Goal: Transaction & Acquisition: Subscribe to service/newsletter

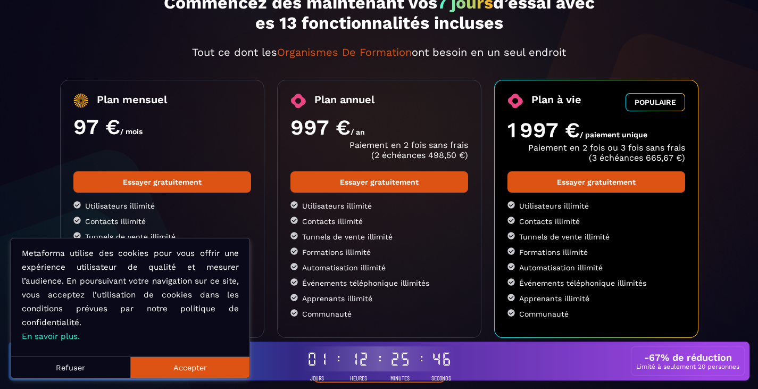
scroll to position [106, 0]
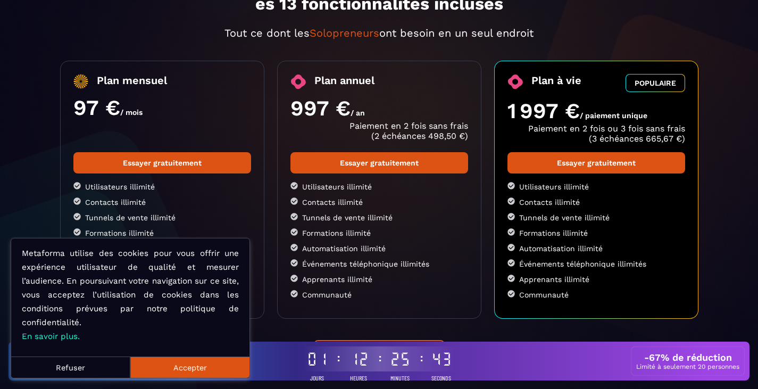
click at [150, 368] on button "Accepter" at bounding box center [189, 366] width 119 height 21
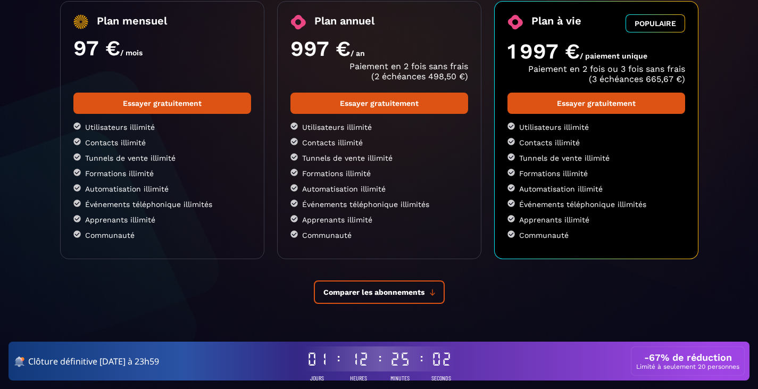
scroll to position [62, 0]
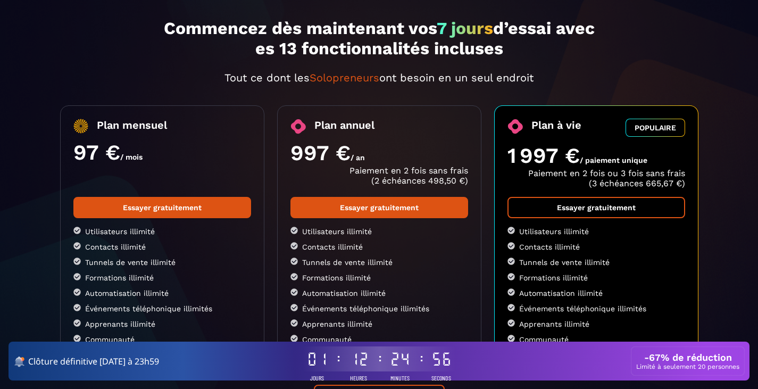
click at [599, 207] on link "Essayer gratuitement" at bounding box center [596, 207] width 178 height 21
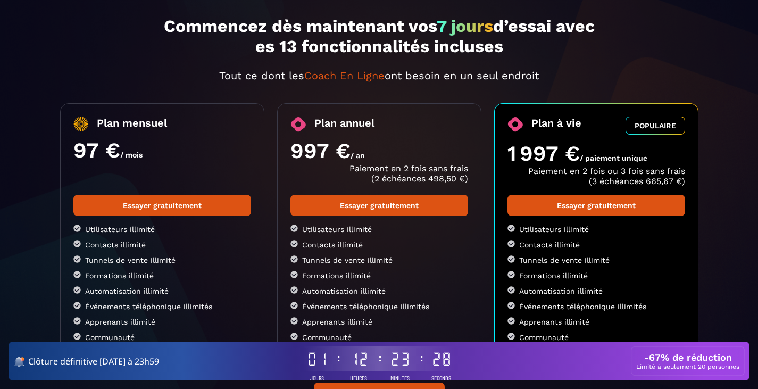
scroll to position [0, 0]
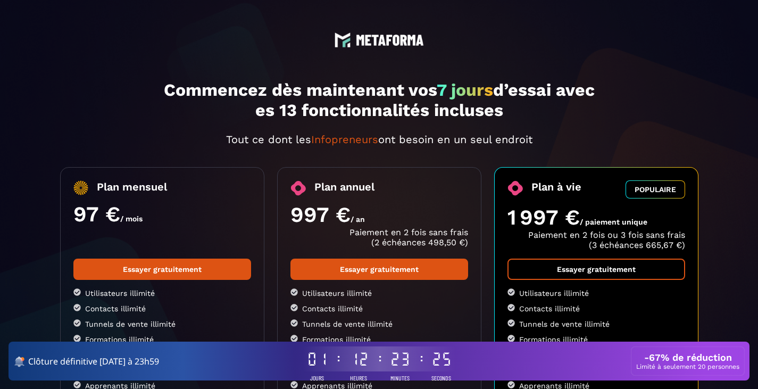
click at [615, 269] on link "Essayer gratuitement" at bounding box center [596, 269] width 178 height 21
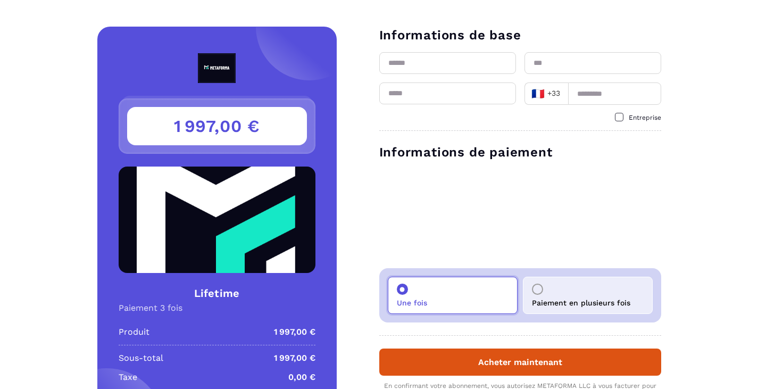
scroll to position [53, 0]
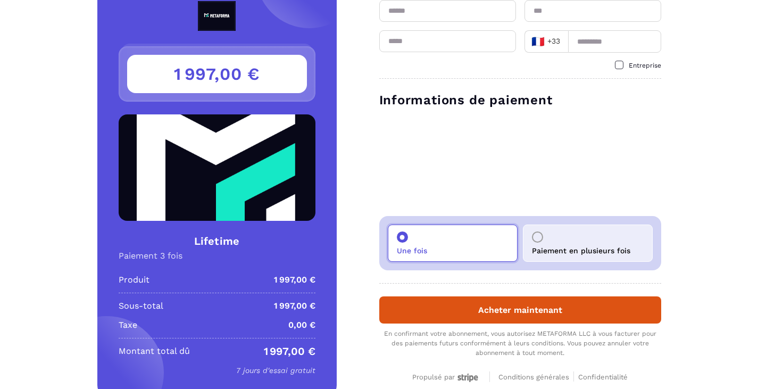
scroll to position [90, 0]
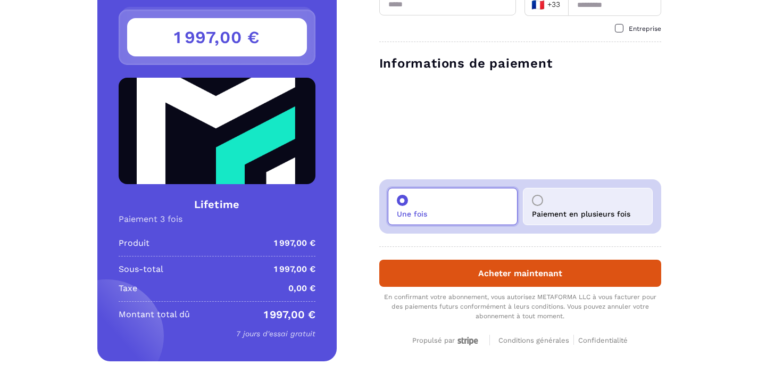
click at [367, 336] on form "Informations de base 🇫🇷 +33 Loading... Entreprise Informations de paiement Une …" at bounding box center [499, 150] width 324 height 424
click at [542, 342] on span "Conditions générales" at bounding box center [533, 340] width 71 height 8
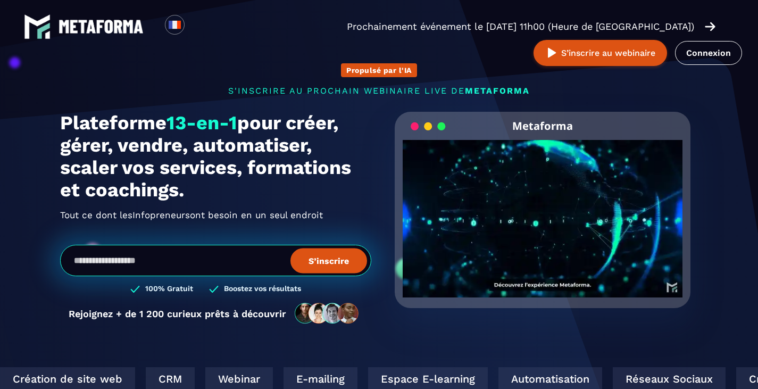
click at [539, 215] on video "Your browser does not support the video tag." at bounding box center [543, 210] width 280 height 140
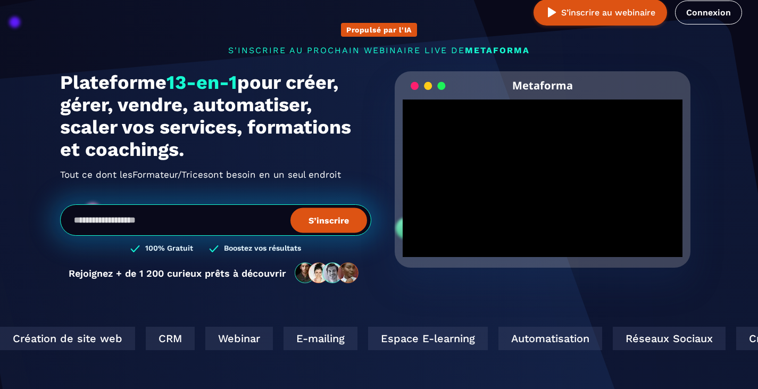
scroll to position [53, 0]
